Goal: Information Seeking & Learning: Check status

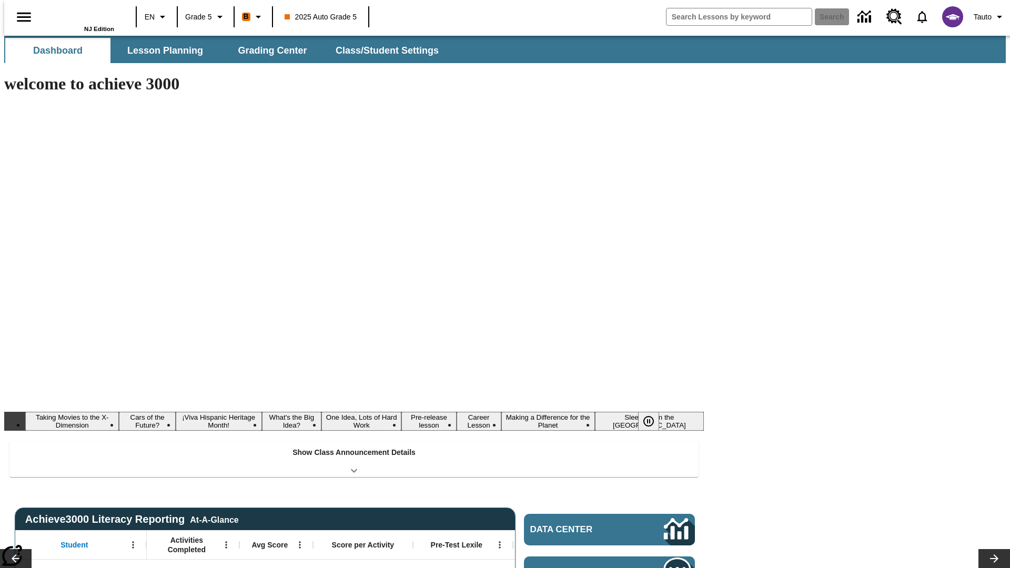
type input "-1"
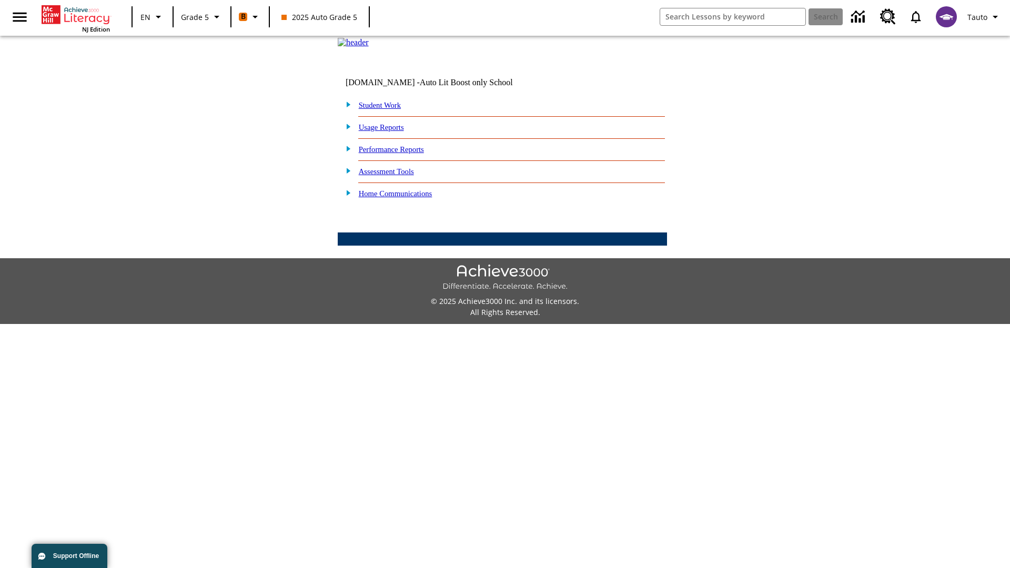
click at [402, 154] on link "Performance Reports" at bounding box center [391, 149] width 65 height 8
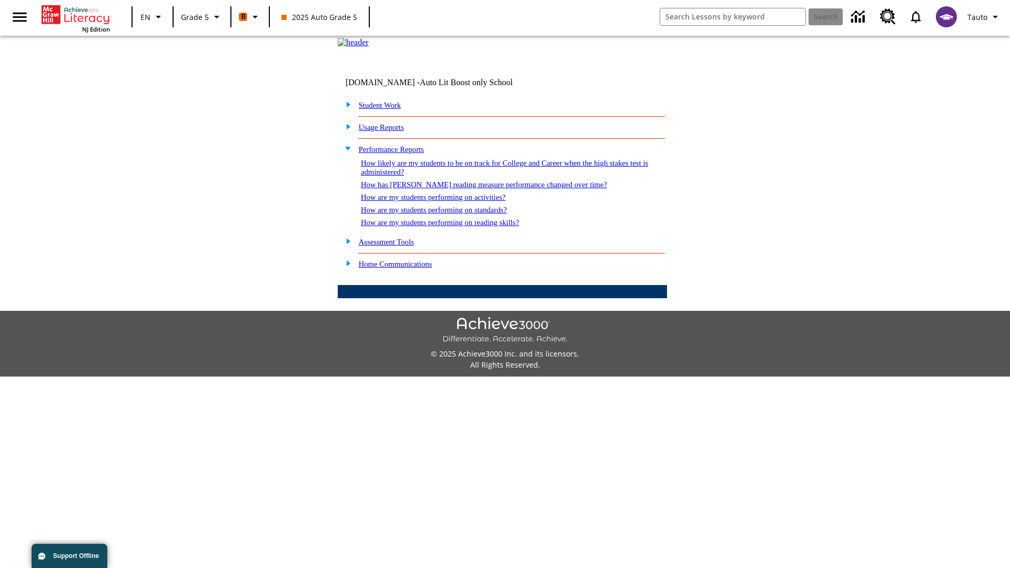
click at [451, 227] on link "How are my students performing on reading skills?" at bounding box center [440, 222] width 158 height 8
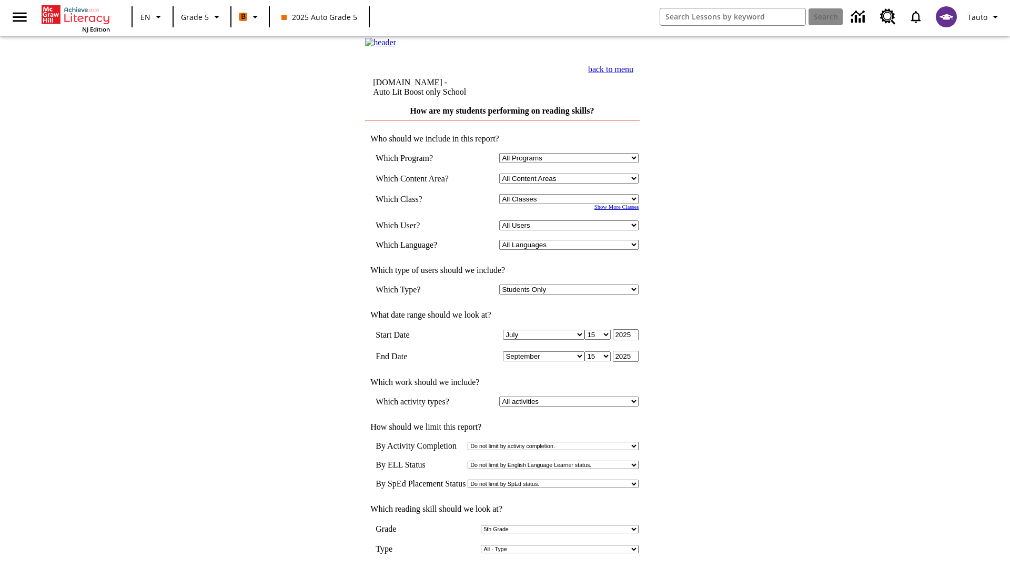
click at [571, 204] on select "Select a Class: All Classes 2025 Auto Grade 5 OL 2025 Auto Grade 6" at bounding box center [568, 199] width 139 height 10
select select "11133131"
select select "21437107"
click at [503, 568] on input "View Report" at bounding box center [502, 579] width 51 height 12
